Goal: Task Accomplishment & Management: Manage account settings

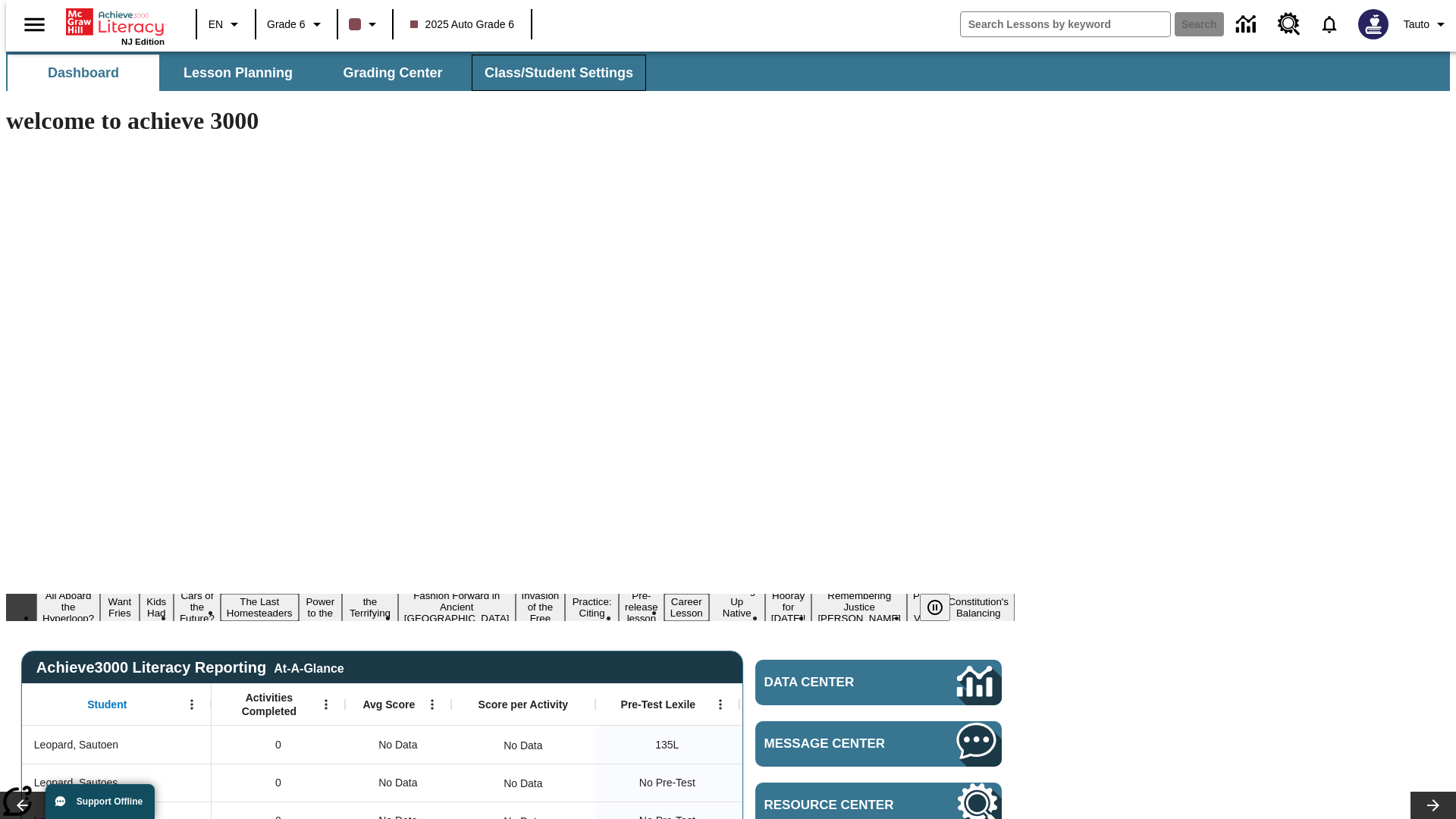
click at [550, 73] on span "Class/Student Settings" at bounding box center [558, 73] width 148 height 18
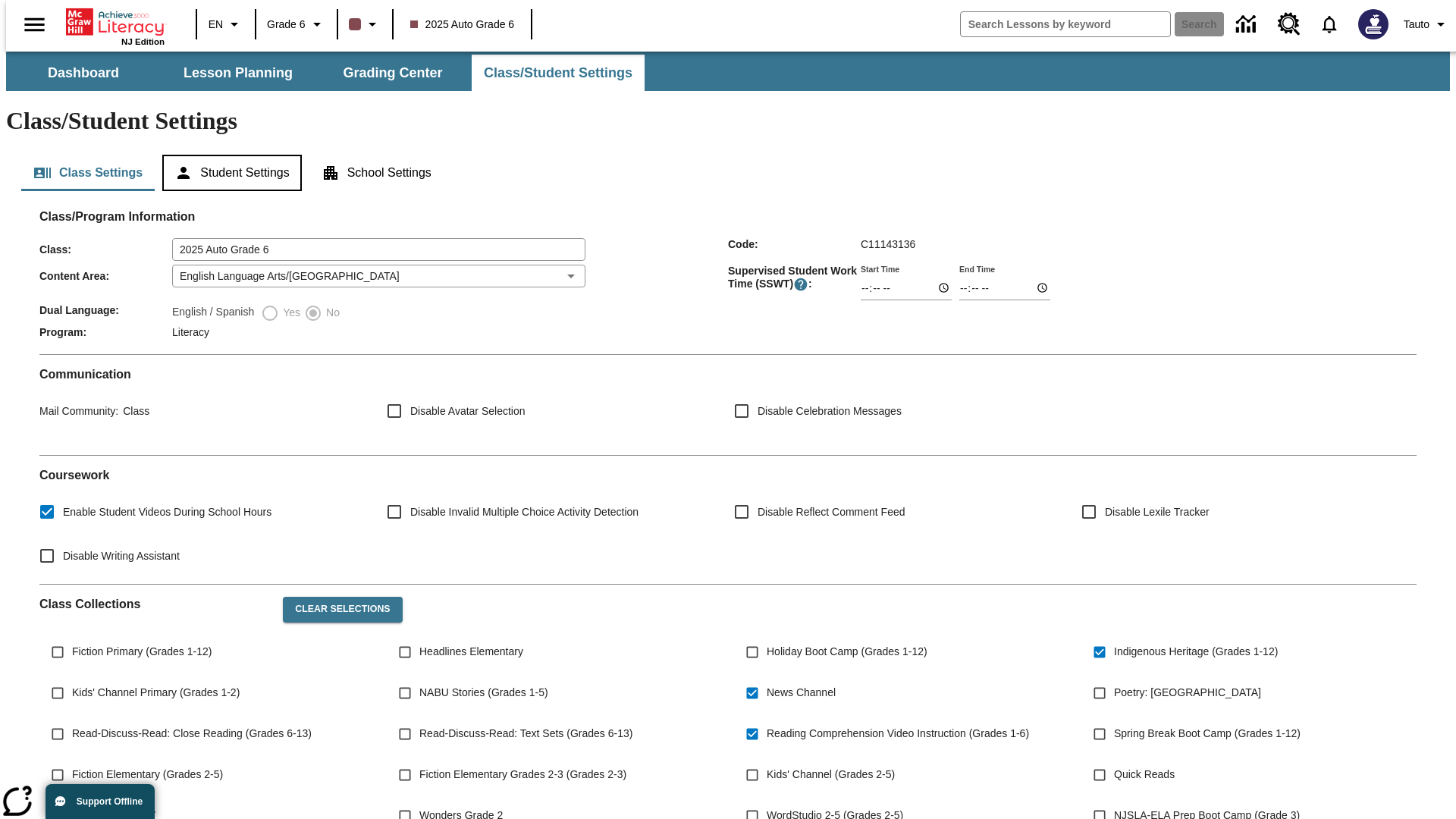
click at [228, 155] on button "Student Settings" at bounding box center [231, 173] width 138 height 37
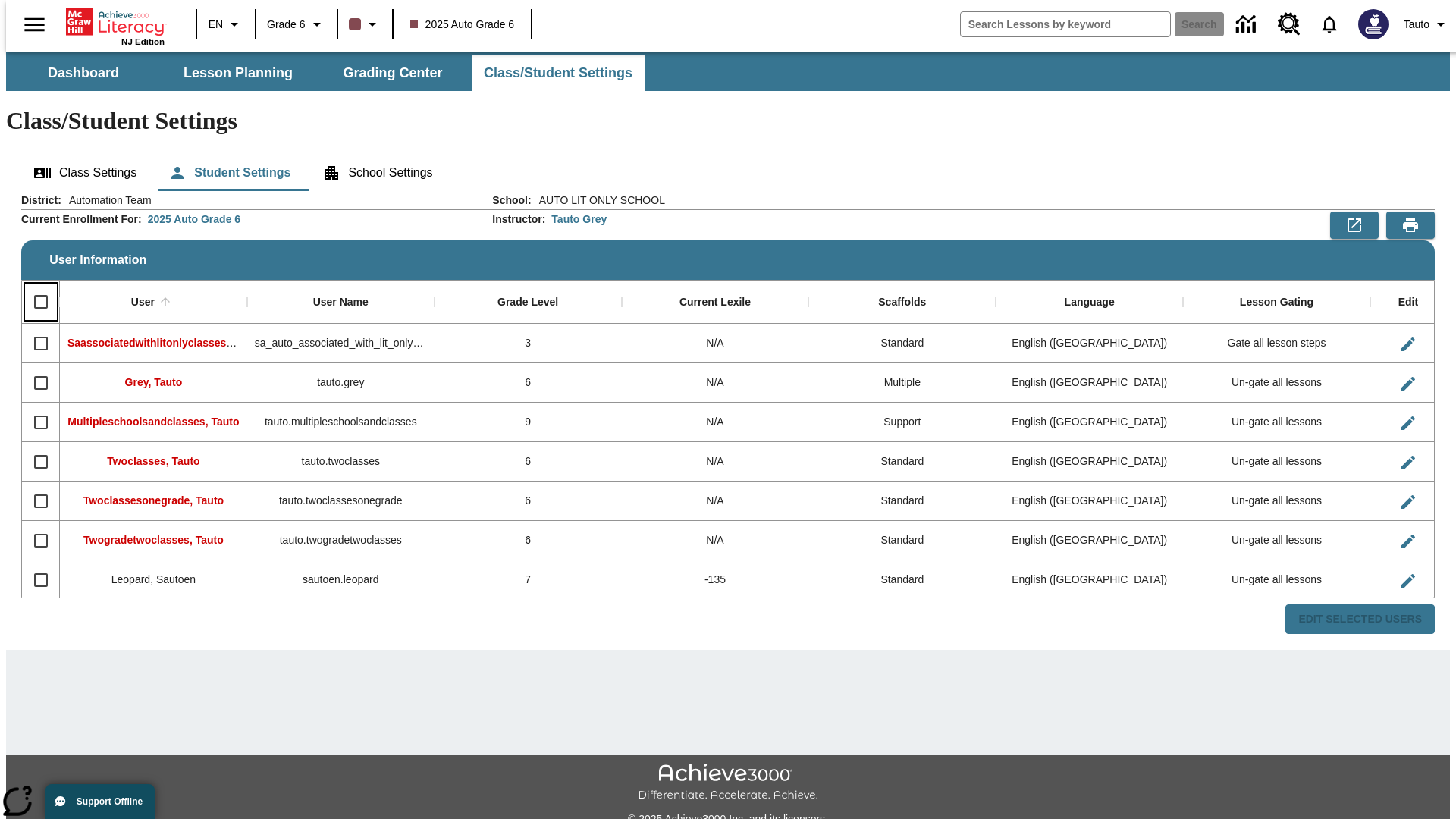
click at [35, 286] on input "Select all rows" at bounding box center [40, 301] width 32 height 32
checkbox input "true"
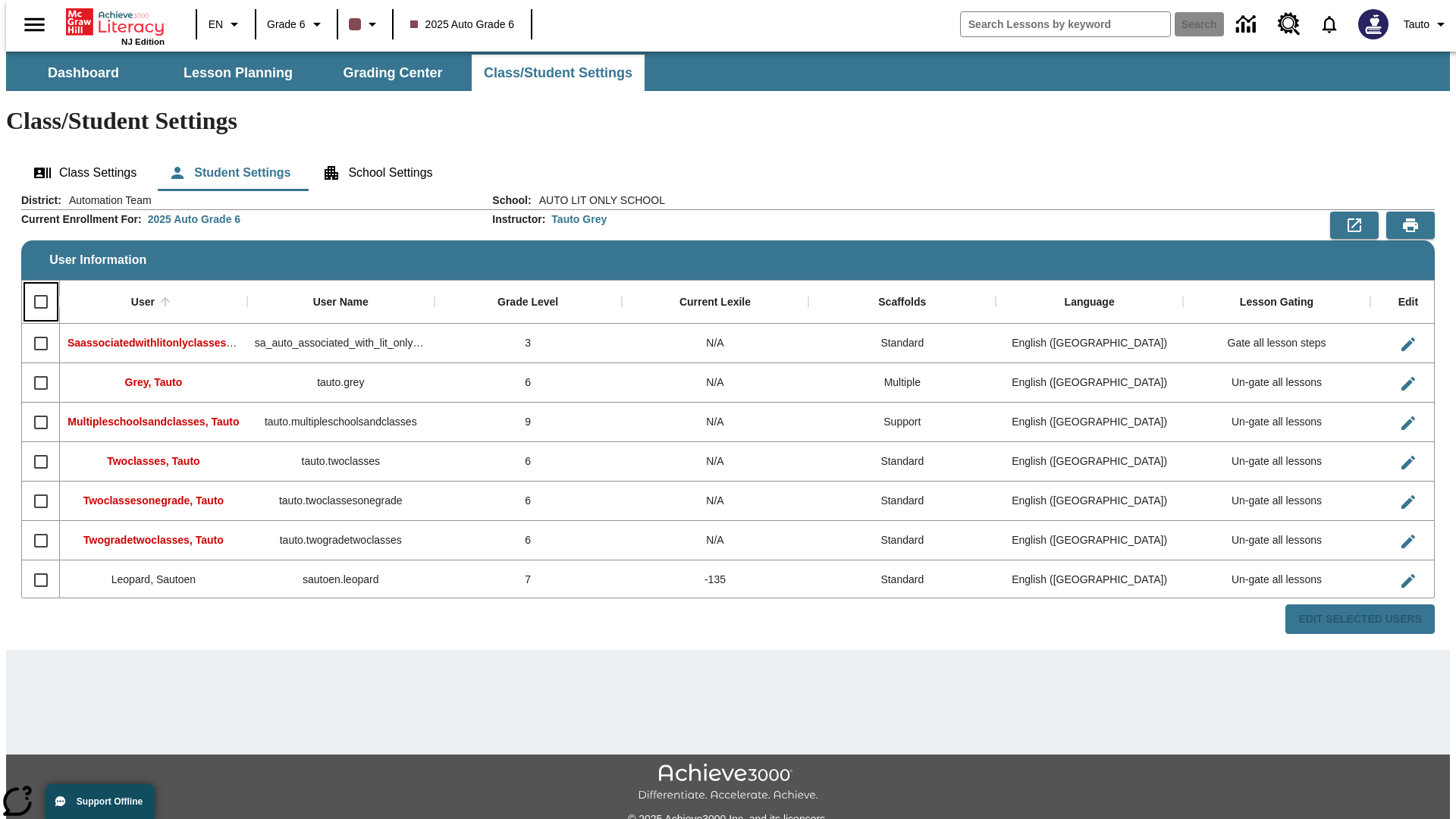
checkbox input "true"
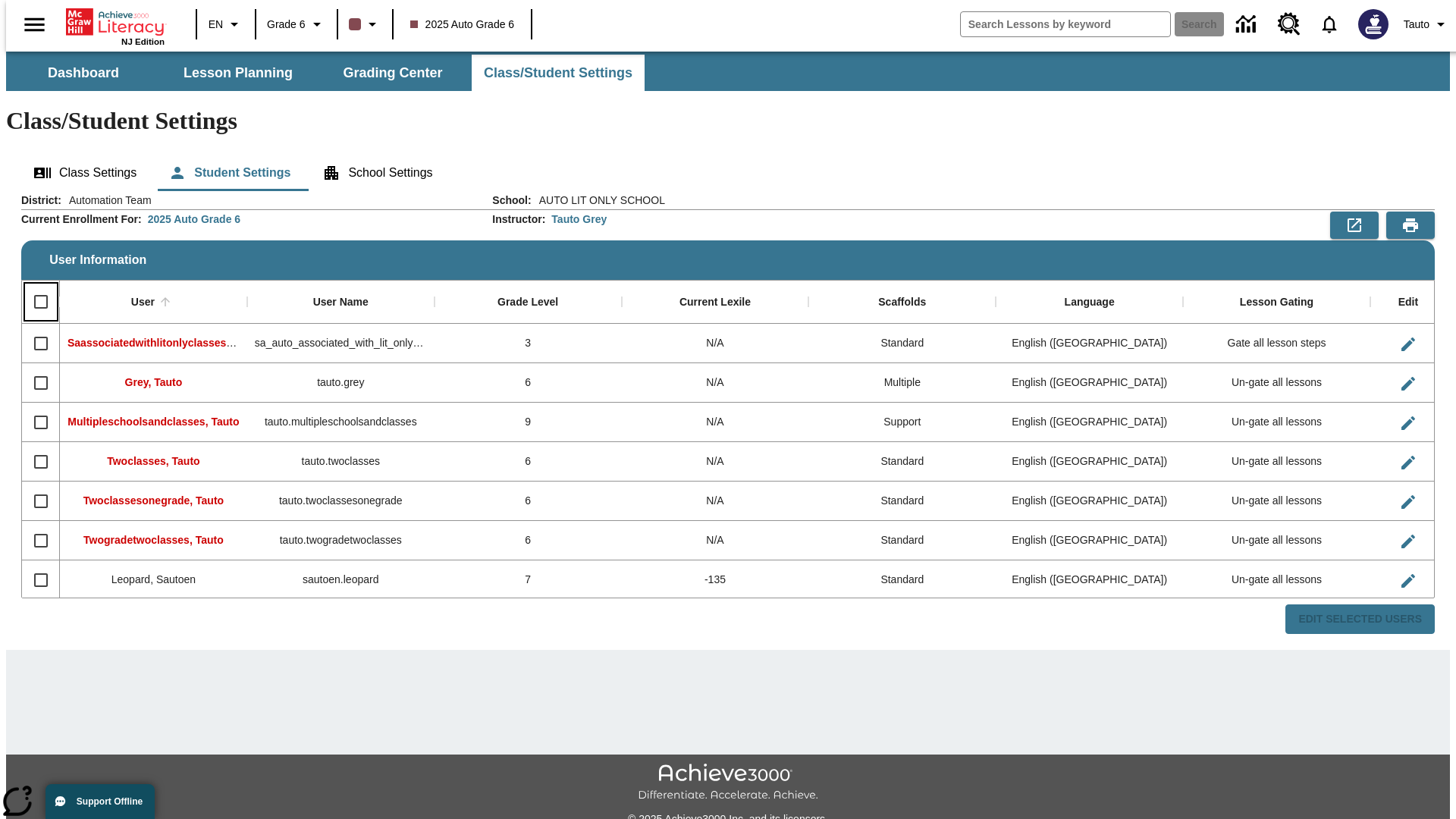
checkbox input "true"
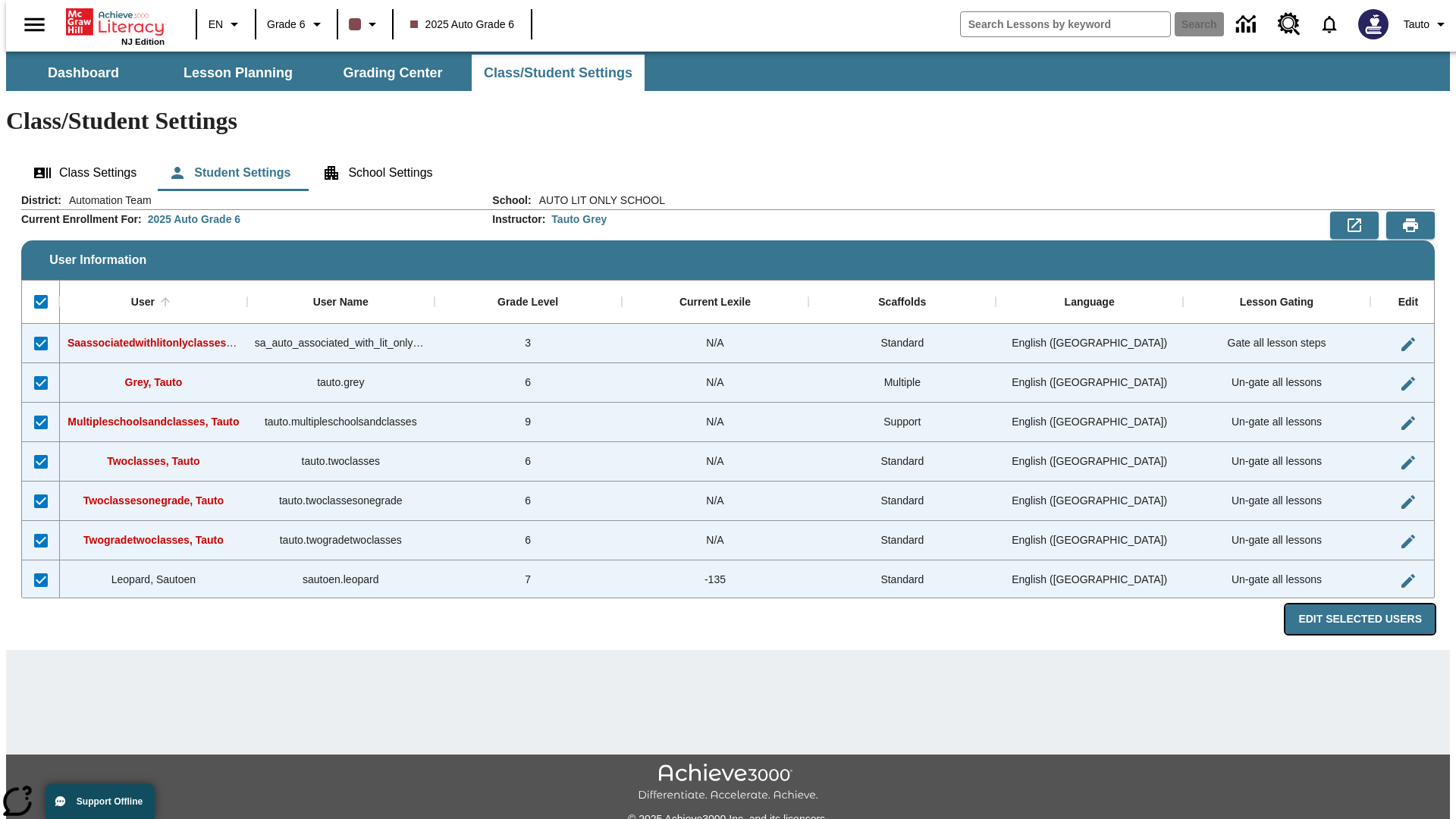
click at [1371, 605] on button "Edit Selected Users" at bounding box center [1359, 619] width 149 height 30
